Goal: Task Accomplishment & Management: Use online tool/utility

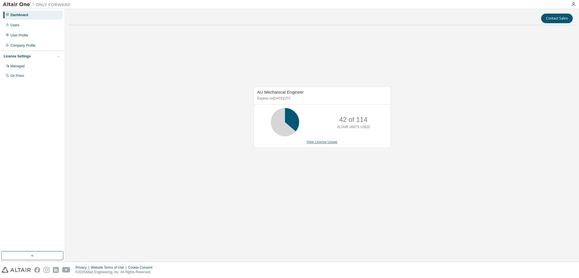
click at [313, 143] on link "View License Usage" at bounding box center [322, 142] width 31 height 4
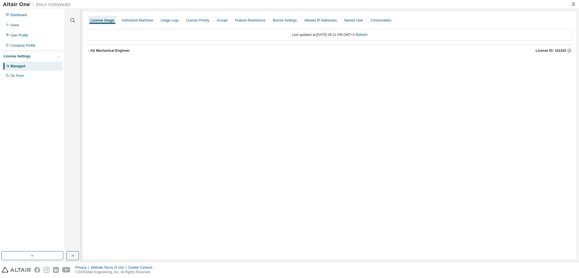
click at [90, 50] on div "AU Mechanical Engineer" at bounding box center [110, 50] width 40 height 5
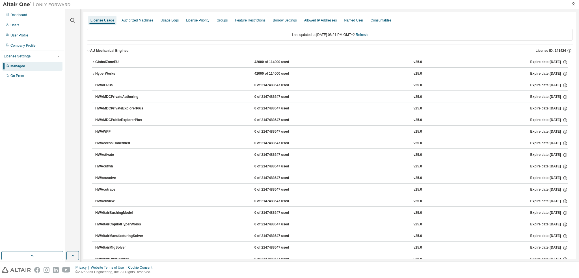
click at [95, 63] on icon "button" at bounding box center [93, 62] width 3 height 3
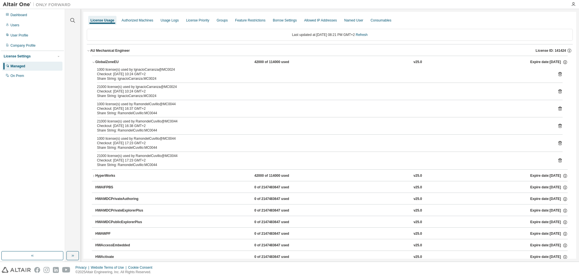
click at [559, 74] on icon at bounding box center [560, 74] width 3 height 4
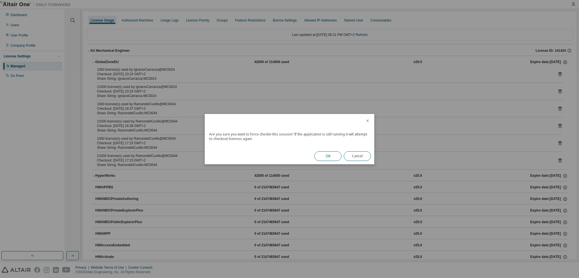
click at [335, 156] on button "OK" at bounding box center [328, 156] width 27 height 10
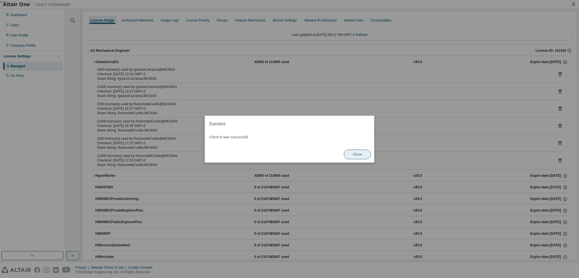
click at [354, 155] on button "Close" at bounding box center [357, 155] width 27 height 10
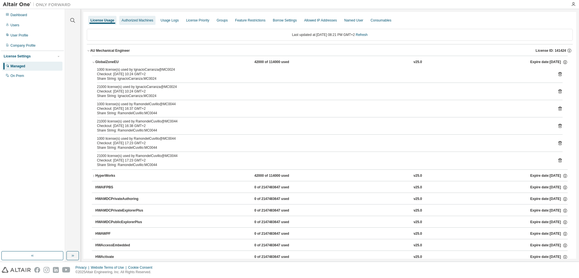
click at [125, 20] on div "Authorized Machines" at bounding box center [138, 20] width 32 height 5
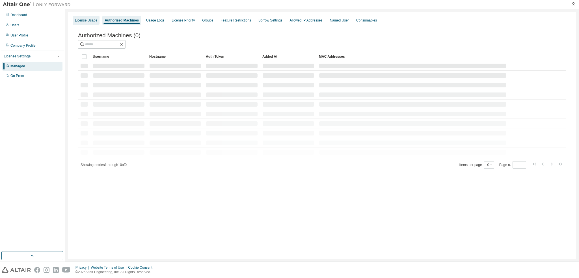
click at [91, 20] on div "License Usage" at bounding box center [86, 20] width 22 height 5
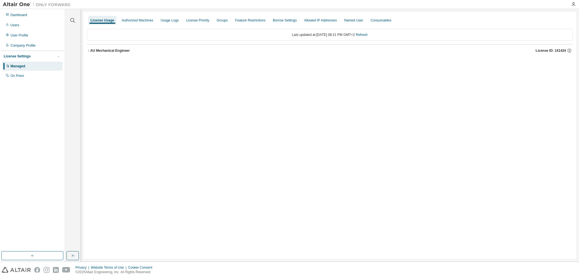
click at [86, 50] on div "License Usage Authorized Machines Usage Logs License Priority Groups Feature Re…" at bounding box center [329, 135] width 493 height 247
click at [89, 51] on icon "button" at bounding box center [88, 50] width 3 height 3
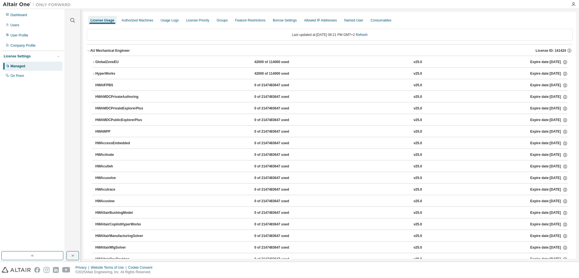
click at [92, 62] on icon "button" at bounding box center [93, 62] width 3 height 3
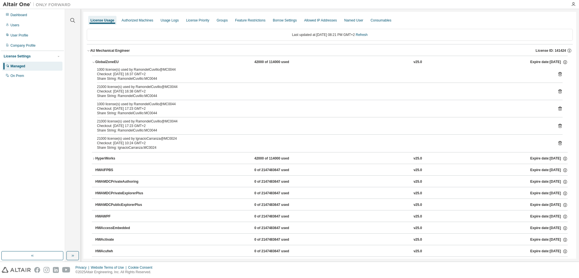
click at [558, 142] on icon at bounding box center [560, 143] width 5 height 5
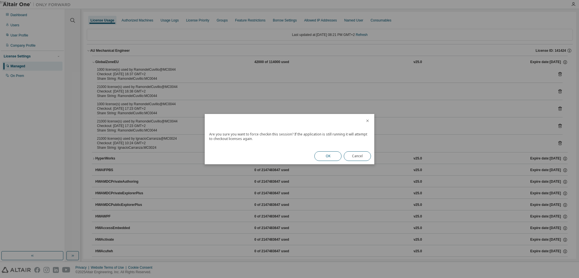
click at [324, 160] on button "OK" at bounding box center [328, 156] width 27 height 10
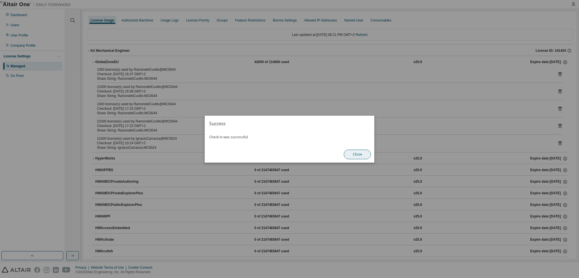
click at [370, 155] on button "Close" at bounding box center [357, 155] width 27 height 10
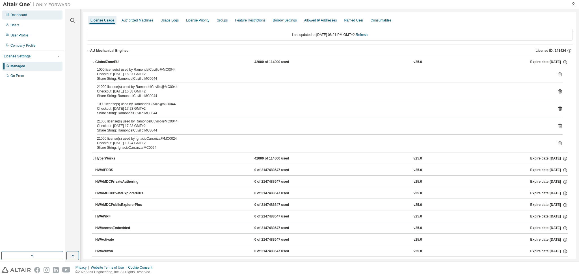
click at [25, 16] on div "Dashboard" at bounding box center [18, 15] width 17 height 5
